Goal: Task Accomplishment & Management: Use online tool/utility

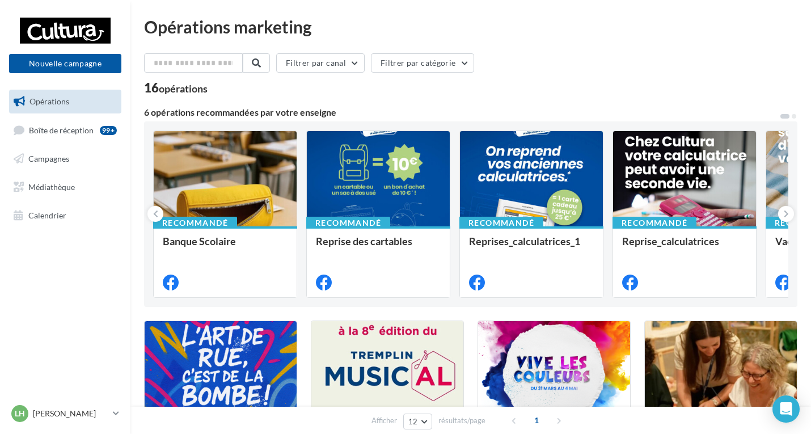
click at [99, 47] on div "Nouvelle campagne Nouvelle campagne" at bounding box center [65, 44] width 112 height 57
click at [86, 69] on button "Nouvelle campagne" at bounding box center [65, 63] width 112 height 19
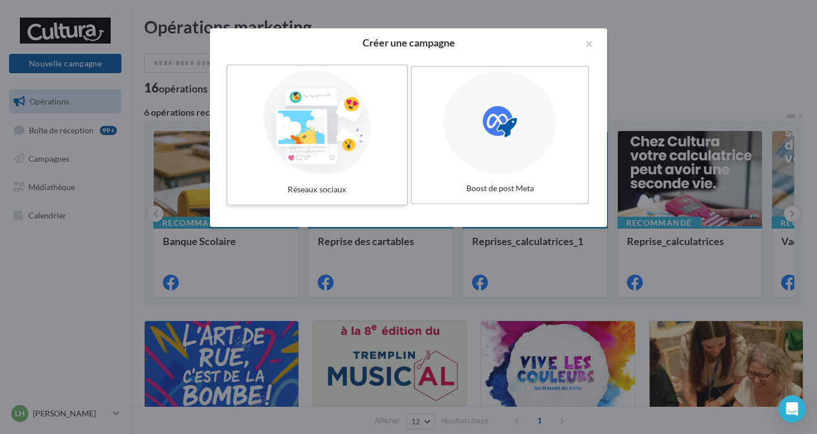
click at [378, 160] on div at bounding box center [317, 122] width 170 height 104
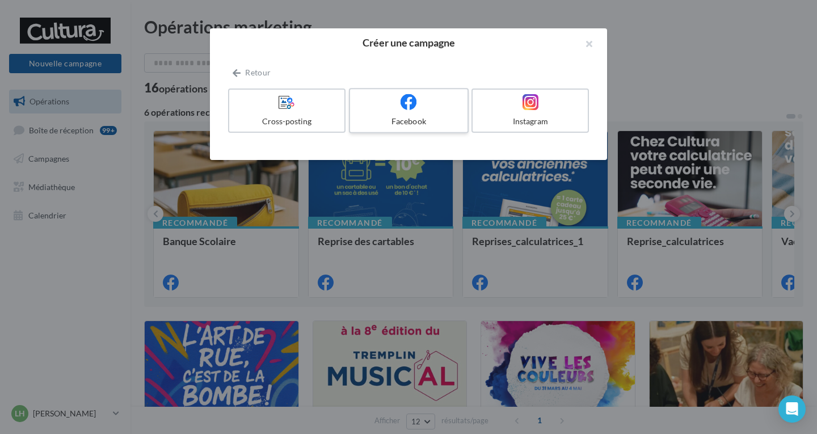
click at [434, 120] on div "Facebook" at bounding box center [408, 121] width 108 height 11
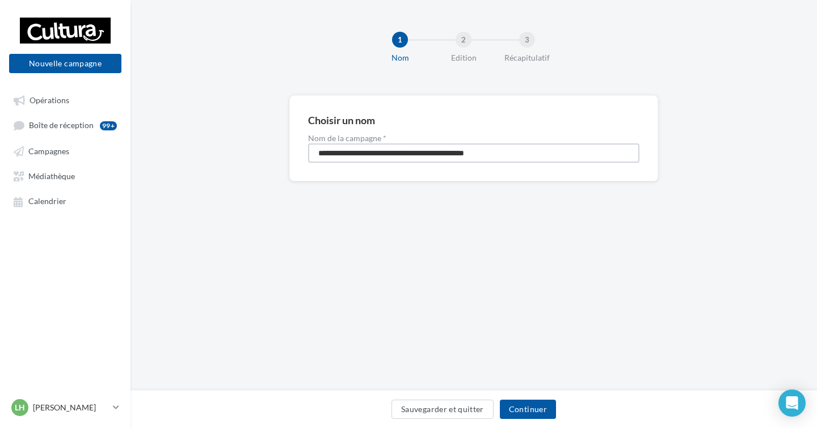
drag, startPoint x: 525, startPoint y: 153, endPoint x: 288, endPoint y: 161, distance: 237.8
click at [288, 161] on div "**********" at bounding box center [473, 156] width 686 height 123
type input "********"
click at [526, 414] on button "Continuer" at bounding box center [528, 409] width 56 height 19
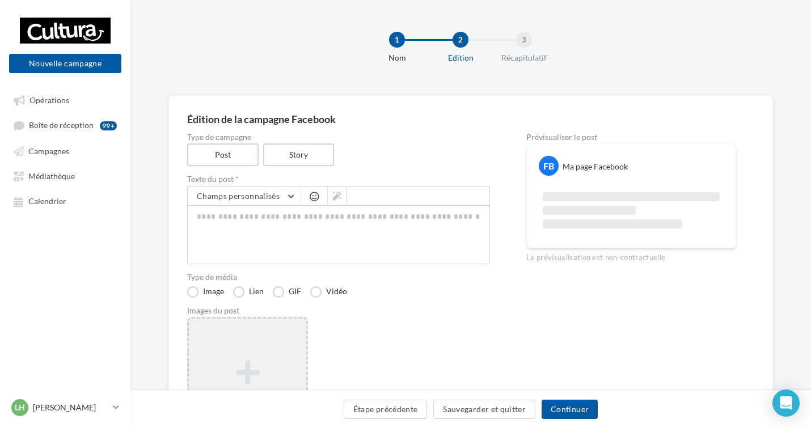
click at [247, 337] on div "Ajouter une image Format: png, jpg" at bounding box center [247, 390] width 121 height 147
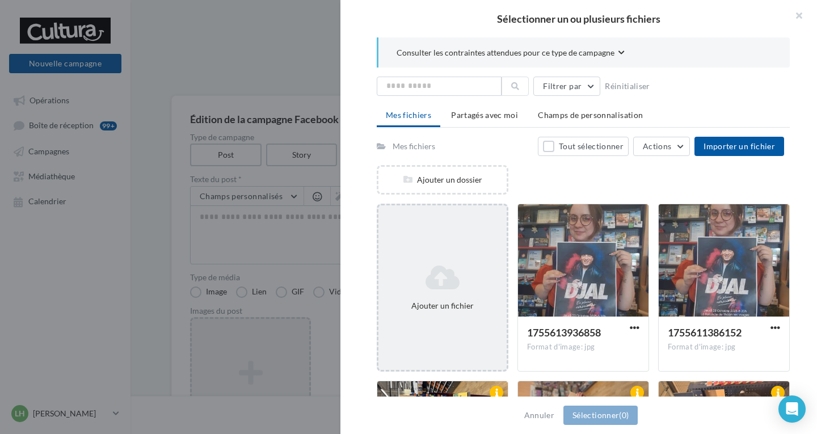
click at [479, 250] on div "Ajouter un fichier" at bounding box center [443, 288] width 132 height 168
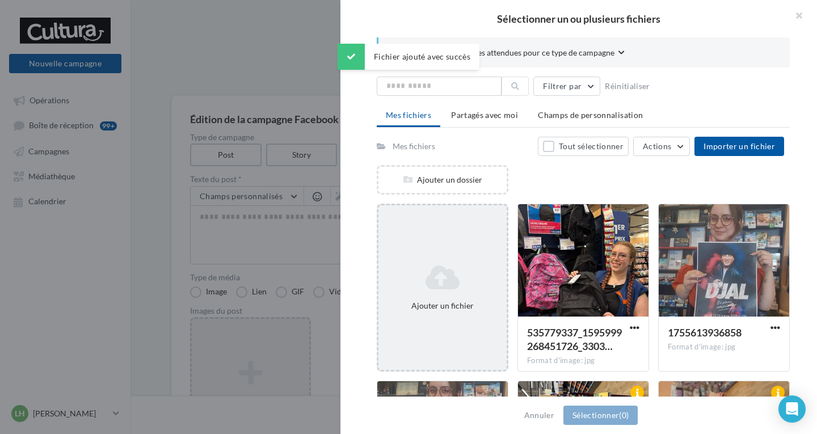
click at [453, 258] on div "Ajouter un fichier" at bounding box center [443, 288] width 132 height 168
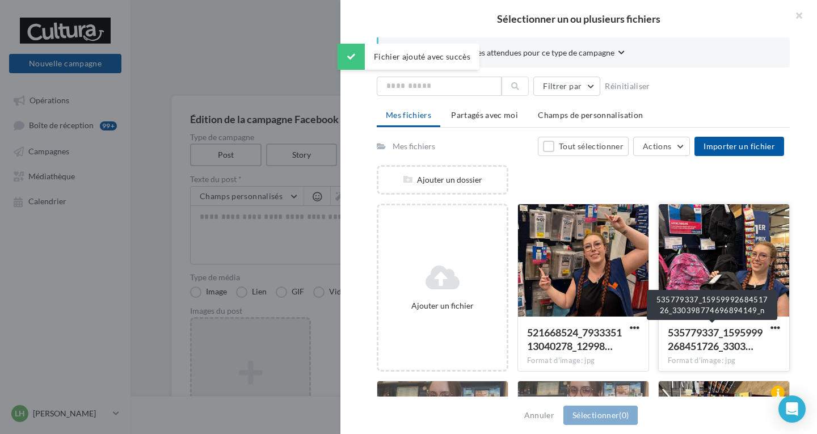
click at [685, 338] on span "535779337_1595999268451726_3303…" at bounding box center [715, 339] width 95 height 26
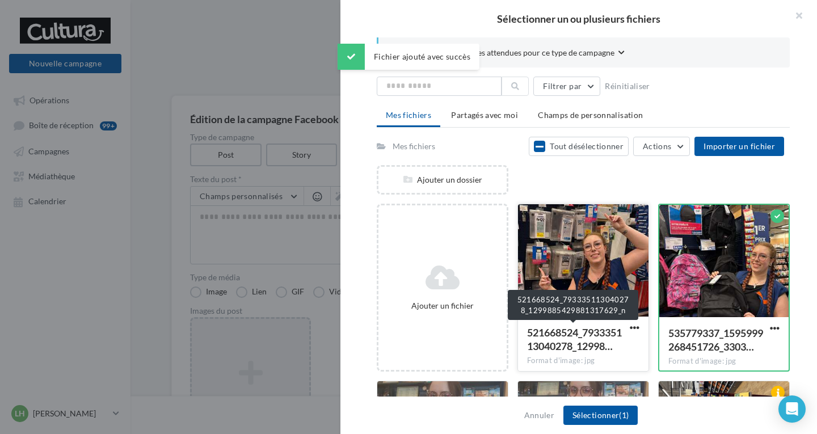
click at [609, 336] on span "521668524_793335113040278_12998…" at bounding box center [574, 339] width 95 height 26
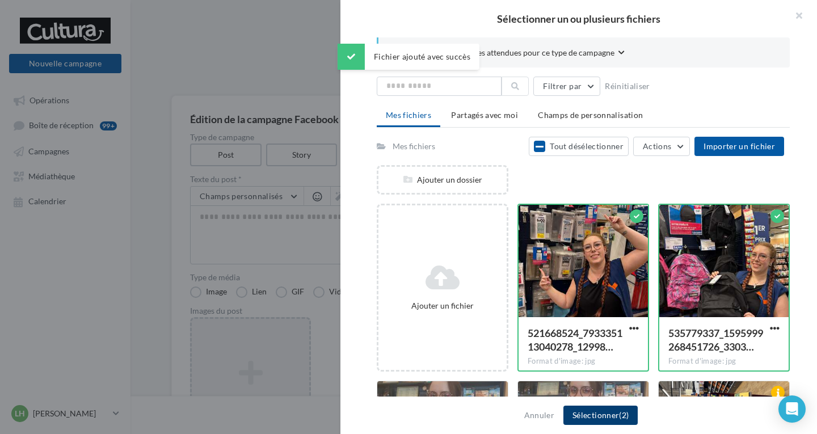
click at [607, 412] on button "Sélectionner (2)" at bounding box center [600, 415] width 74 height 19
